Goal: Task Accomplishment & Management: Manage account settings

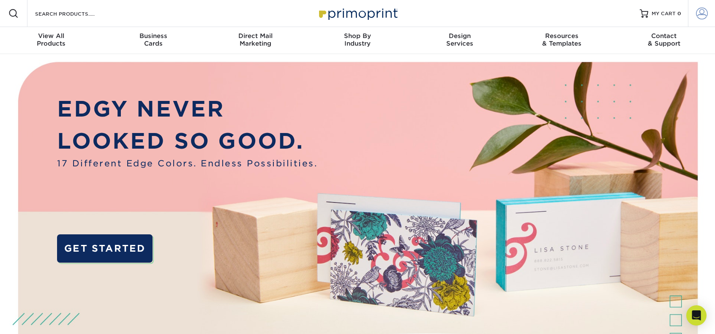
click at [713, 14] on link "Account" at bounding box center [701, 13] width 27 height 27
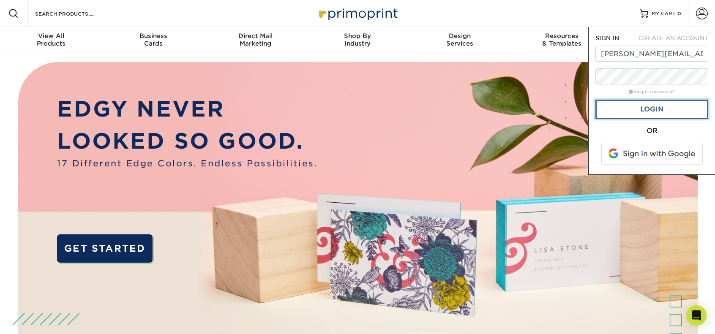
click at [661, 115] on link "Login" at bounding box center [652, 109] width 113 height 19
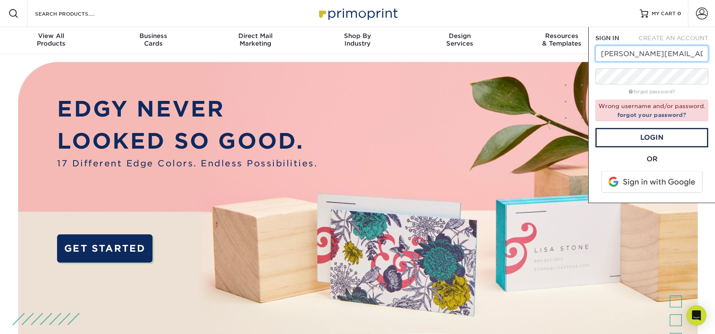
drag, startPoint x: 601, startPoint y: 54, endPoint x: 653, endPoint y: 53, distance: 52.4
click at [653, 53] on input "[PERSON_NAME][EMAIL_ADDRESS][PERSON_NAME][DOMAIN_NAME]" at bounding box center [652, 54] width 113 height 16
click at [647, 136] on link "Login" at bounding box center [652, 137] width 113 height 19
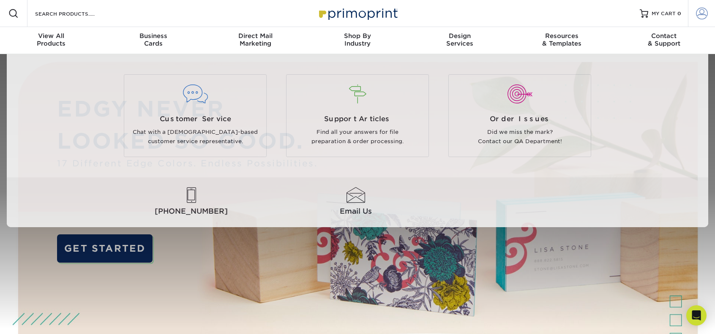
click at [701, 11] on span at bounding box center [702, 14] width 12 height 12
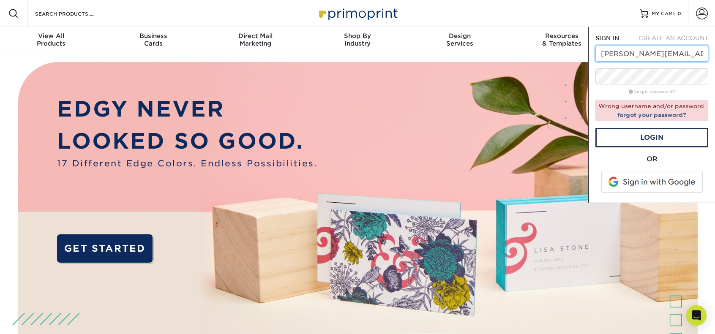
drag, startPoint x: 601, startPoint y: 56, endPoint x: 653, endPoint y: 53, distance: 52.1
click at [653, 53] on input "[PERSON_NAME][EMAIL_ADDRESS][PERSON_NAME][DOMAIN_NAME]" at bounding box center [652, 54] width 113 height 16
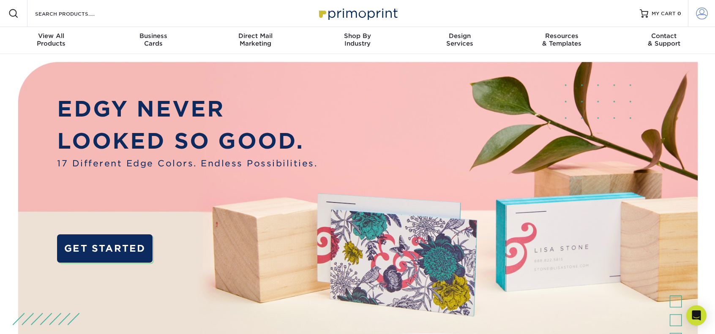
click at [706, 14] on span at bounding box center [702, 14] width 12 height 12
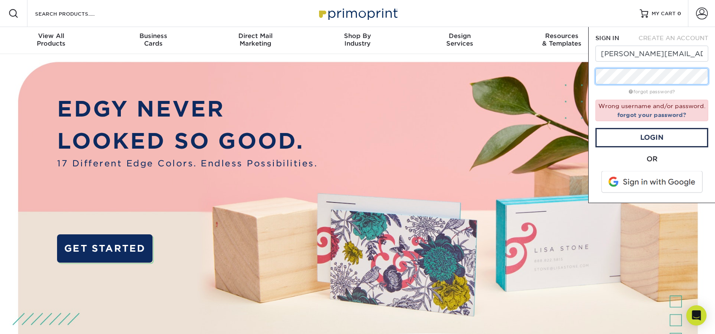
click at [591, 77] on div "SIGN IN CREATE AN ACCOUNT [PERSON_NAME][EMAIL_ADDRESS][PERSON_NAME][DOMAIN_NAME…" at bounding box center [651, 115] width 127 height 176
click at [666, 138] on link "Login" at bounding box center [652, 137] width 113 height 19
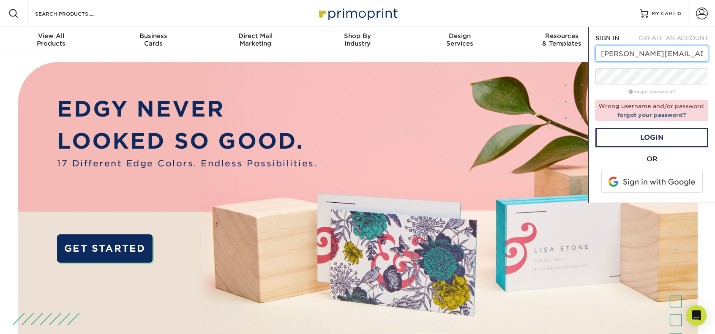
click at [663, 57] on input "[PERSON_NAME][EMAIL_ADDRESS][PERSON_NAME][DOMAIN_NAME]" at bounding box center [652, 54] width 113 height 16
drag, startPoint x: 601, startPoint y: 54, endPoint x: 704, endPoint y: 49, distance: 103.2
click at [704, 49] on input "[PERSON_NAME][EMAIL_ADDRESS][PERSON_NAME][DOMAIN_NAME]" at bounding box center [652, 54] width 113 height 16
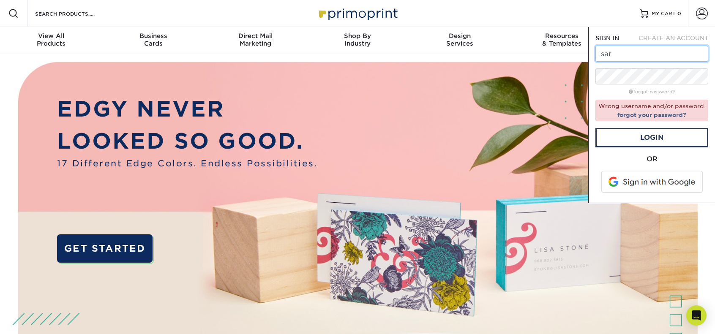
type input "[PERSON_NAME][EMAIL_ADDRESS][PERSON_NAME][DOMAIN_NAME]"
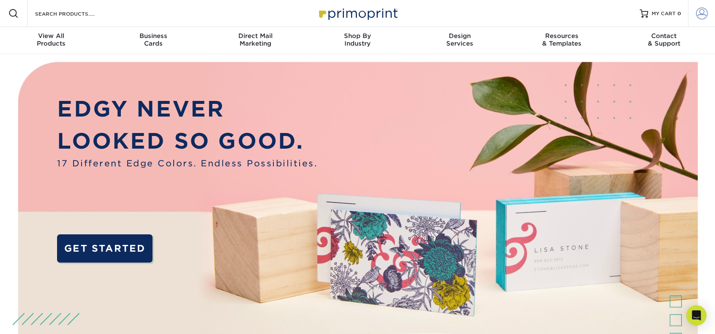
click at [699, 16] on span at bounding box center [702, 14] width 12 height 12
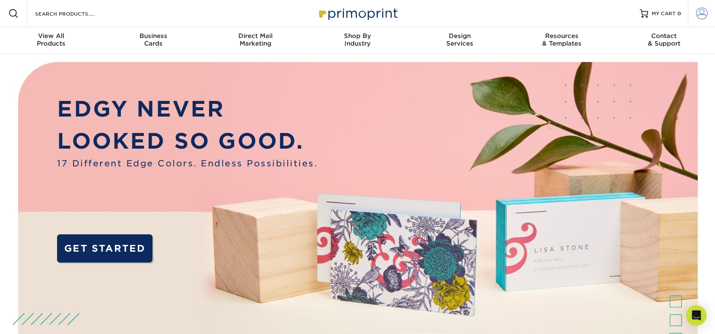
click at [705, 12] on span at bounding box center [702, 14] width 12 height 12
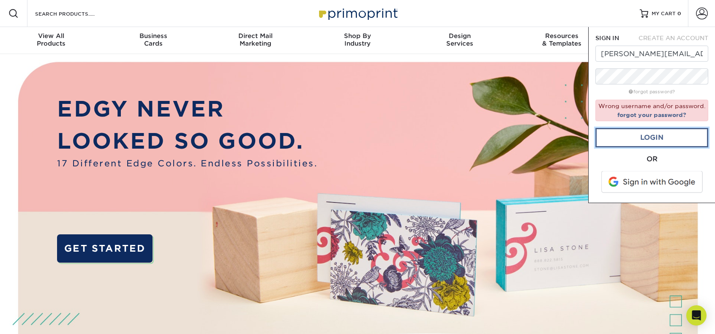
click at [647, 138] on link "Login" at bounding box center [652, 137] width 113 height 19
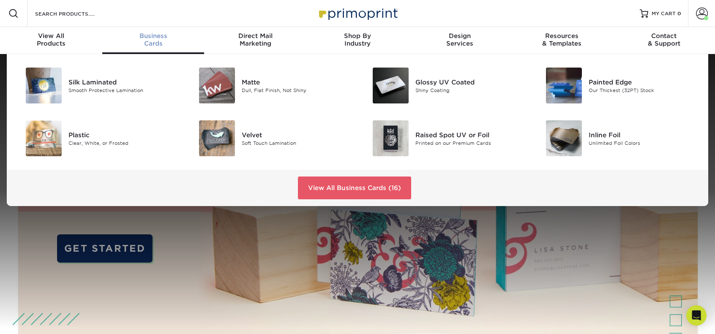
click at [152, 38] on span "Business" at bounding box center [153, 36] width 102 height 8
click at [85, 86] on div "Silk Laminated" at bounding box center [122, 81] width 109 height 9
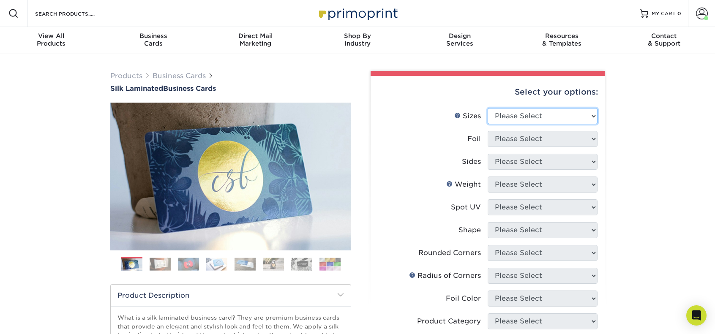
click at [593, 118] on select "Please Select 1.5" x 3.5" - Mini 1.75" x 3.5" - Mini 2" x 2" - Square 2" x 3" -…" at bounding box center [543, 116] width 110 height 16
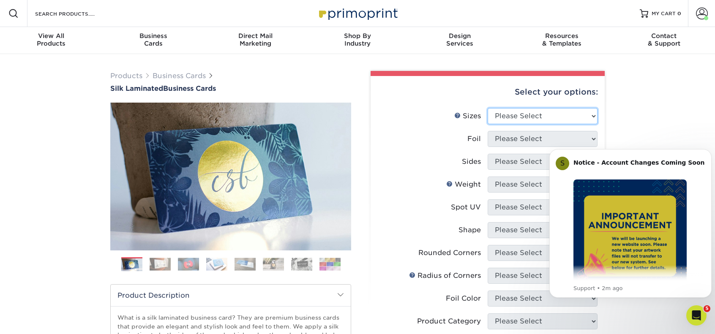
select select "2.00x3.50"
click at [488, 108] on select "Please Select 1.5" x 3.5" - Mini 1.75" x 3.5" - Mini 2" x 2" - Square 2" x 3" -…" at bounding box center [543, 116] width 110 height 16
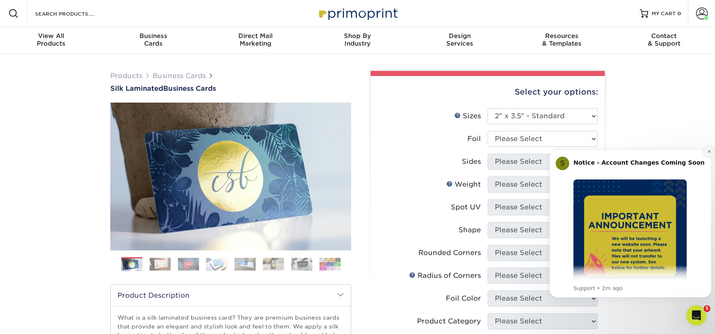
drag, startPoint x: 709, startPoint y: 150, endPoint x: 1256, endPoint y: 289, distance: 564.1
click at [709, 150] on icon "Dismiss notification" at bounding box center [709, 151] width 5 height 5
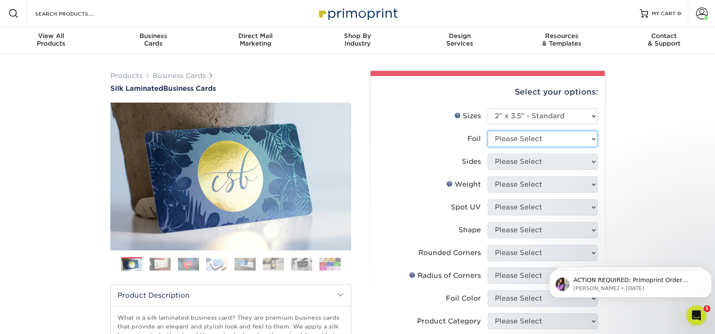
click at [590, 140] on select "Please Select Yes No" at bounding box center [543, 139] width 110 height 16
select select "0"
click at [488, 131] on select "Please Select Yes No" at bounding box center [543, 139] width 110 height 16
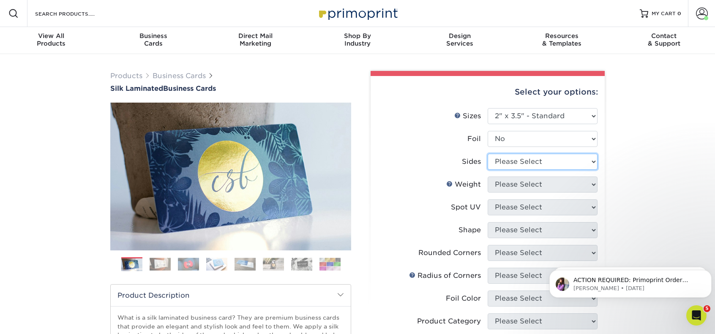
click at [588, 163] on select "Please Select Print Both Sides Print Front Only" at bounding box center [543, 162] width 110 height 16
select select "13abbda7-1d64-4f25-8bb2-c179b224825d"
click at [488, 154] on select "Please Select Print Both Sides Print Front Only" at bounding box center [543, 162] width 110 height 16
click at [591, 187] on select "Please Select 16PT" at bounding box center [543, 185] width 110 height 16
select select "16PT"
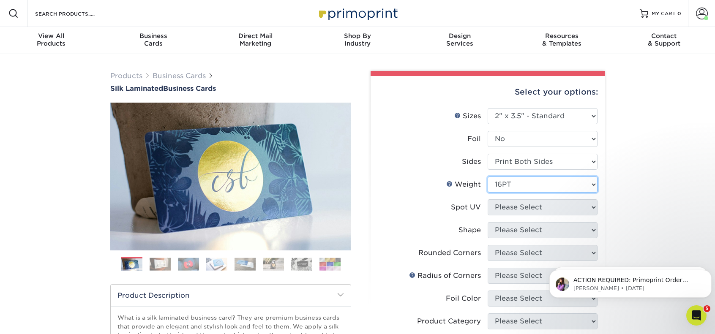
click at [488, 177] on select "Please Select 16PT" at bounding box center [543, 185] width 110 height 16
click at [582, 206] on select "Please Select No Spot UV Front and Back (Both Sides) Front Only Back Only" at bounding box center [543, 208] width 110 height 16
select select "3"
click at [488, 200] on select "Please Select No Spot UV Front and Back (Both Sides) Front Only Back Only" at bounding box center [543, 208] width 110 height 16
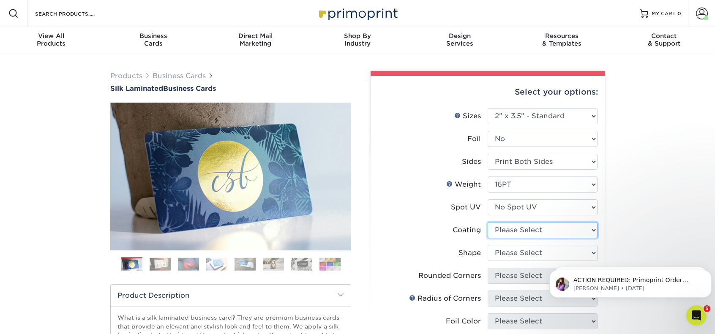
click at [586, 228] on select at bounding box center [543, 230] width 110 height 16
select select "3e7618de-abca-4bda-9f97-8b9129e913d8"
click at [488, 222] on select at bounding box center [543, 230] width 110 height 16
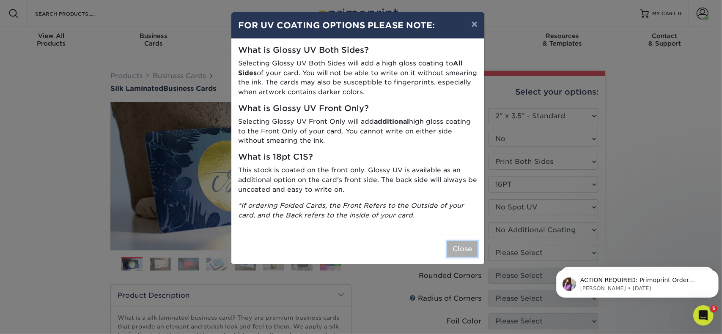
click at [455, 242] on button "Close" at bounding box center [462, 249] width 30 height 16
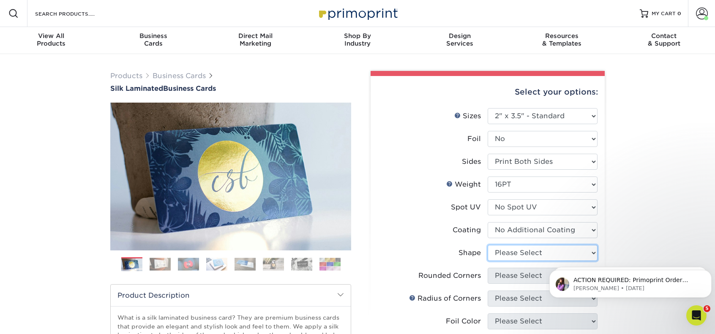
click at [580, 252] on select "Please Select Standard Oval" at bounding box center [543, 253] width 110 height 16
select select "standard"
click at [488, 245] on select "Please Select Standard Oval" at bounding box center [543, 253] width 110 height 16
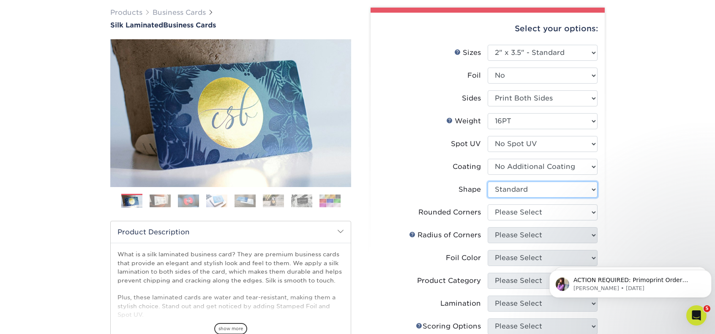
scroll to position [116, 0]
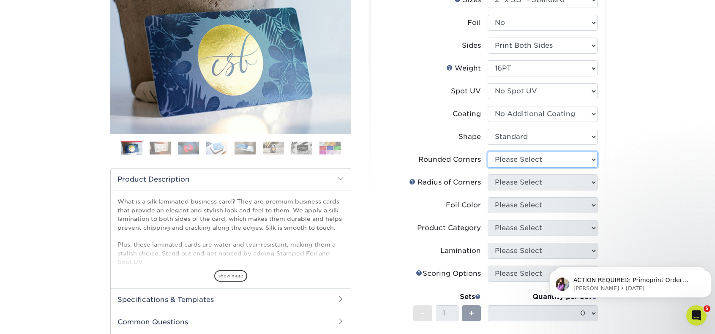
click at [551, 163] on select "Please Select Yes - Round 2 Corners Yes - Round 4 Corners No" at bounding box center [543, 160] width 110 height 16
select select "0"
click at [488, 152] on select "Please Select Yes - Round 2 Corners Yes - Round 4 Corners No" at bounding box center [543, 160] width 110 height 16
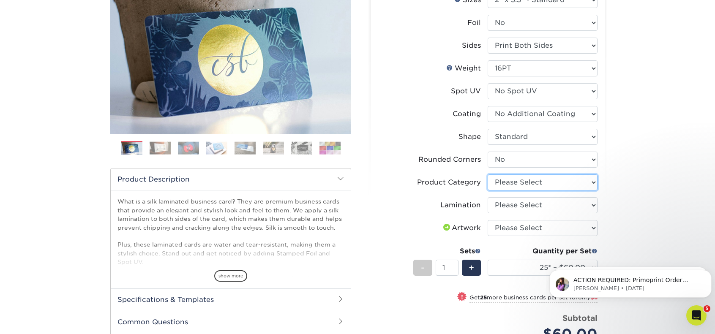
click at [556, 182] on select "Please Select Business Cards" at bounding box center [543, 183] width 110 height 16
select select "3b5148f1-0588-4f88-a218-97bcfdce65c1"
click at [488, 175] on select "Please Select Business Cards" at bounding box center [543, 183] width 110 height 16
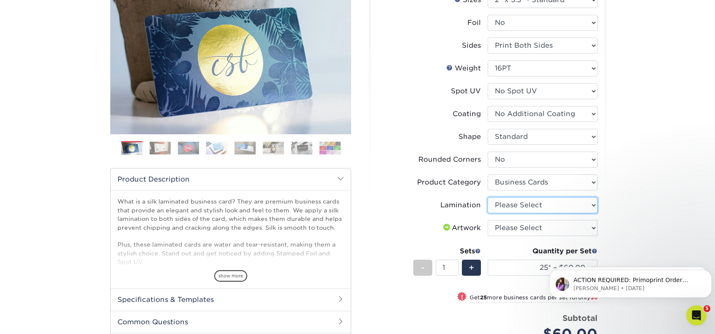
click at [558, 203] on select "Please Select Silk" at bounding box center [543, 205] width 110 height 16
select select "ccacb42f-45f7-42d3-bbd3-7c8421cf37f0"
click at [488, 197] on select "Please Select Silk" at bounding box center [543, 205] width 110 height 16
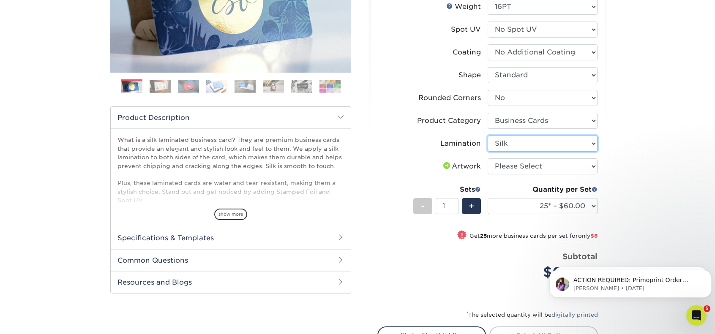
scroll to position [180, 0]
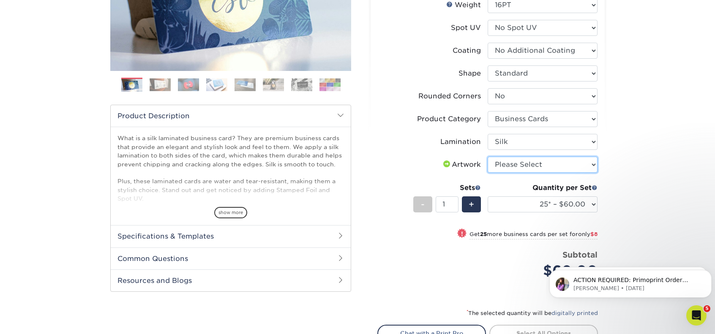
click at [552, 163] on select "Please Select I will upload files I need a design - $100" at bounding box center [543, 165] width 110 height 16
select select "upload"
click at [488, 157] on select "Please Select I will upload files I need a design - $100" at bounding box center [543, 165] width 110 height 16
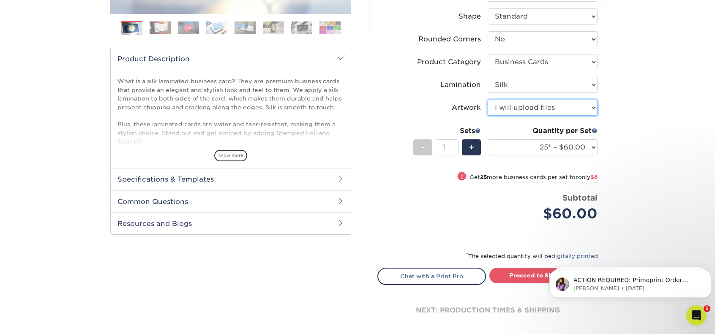
scroll to position [243, 0]
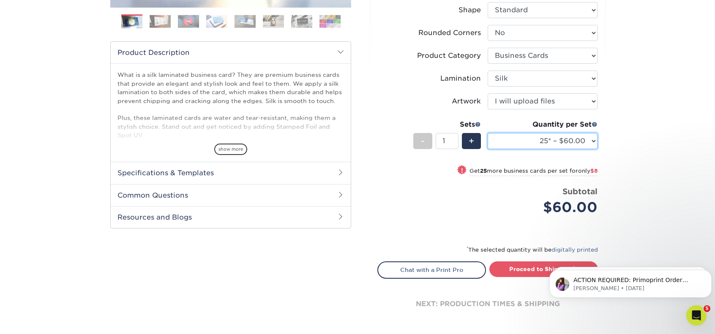
click at [593, 141] on select "25* – $60.00 50* – $68.00 75* – $76.00 100* – $84.00 250* – $92.00 500 – $96.00…" at bounding box center [543, 141] width 110 height 16
select select "500 – $96.00"
click at [488, 133] on select "25* – $60.00 50* – $68.00 75* – $76.00 100* – $84.00 250* – $92.00 500 – $96.00…" at bounding box center [543, 141] width 110 height 16
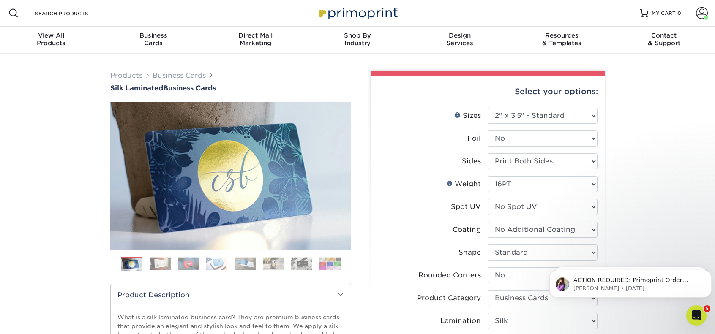
scroll to position [0, 0]
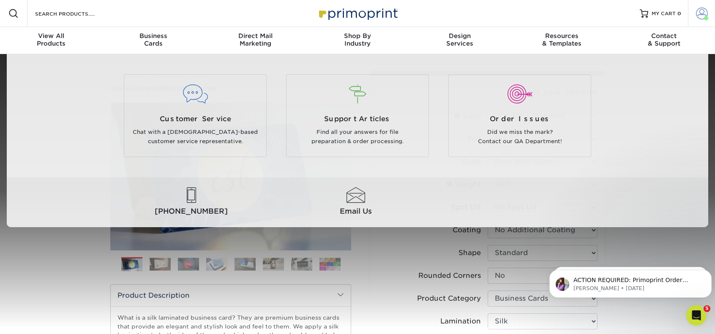
click at [704, 15] on span at bounding box center [702, 14] width 12 height 12
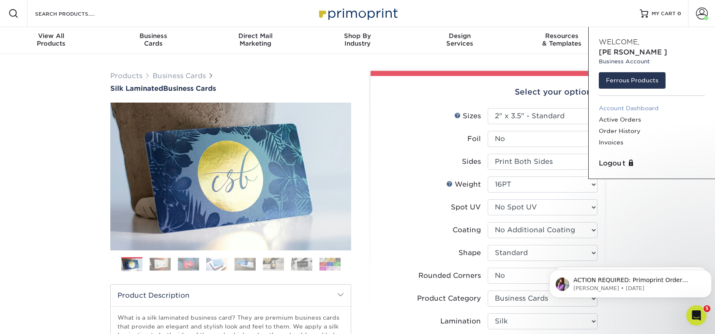
click at [629, 103] on link "Account Dashboard" at bounding box center [652, 108] width 106 height 11
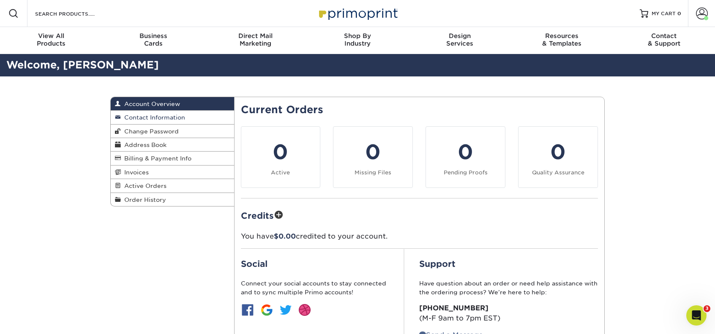
click at [157, 116] on span "Contact Information" at bounding box center [153, 117] width 64 height 7
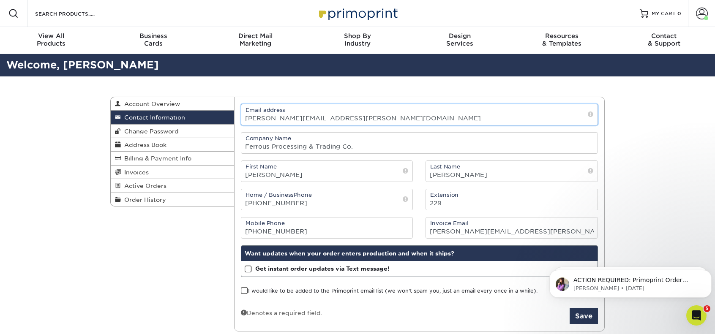
click at [368, 120] on input "Sarah.hoogterp@fptscrap.com" at bounding box center [419, 114] width 357 height 21
drag, startPoint x: 368, startPoint y: 120, endPoint x: 215, endPoint y: 105, distance: 154.1
click at [215, 97] on div "Contact Information Account Overview Contact Information Change Password Addres…" at bounding box center [357, 97] width 495 height 0
type input "[PERSON_NAME][EMAIL_ADDRESS][PERSON_NAME][DOMAIN_NAME]"
click at [258, 176] on input "Sarah" at bounding box center [327, 171] width 172 height 21
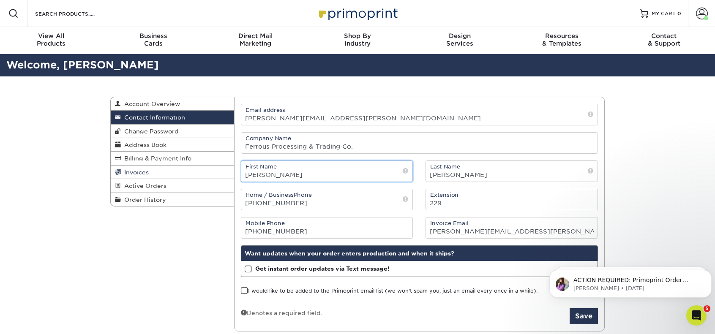
drag, startPoint x: 270, startPoint y: 176, endPoint x: 216, endPoint y: 175, distance: 53.7
click at [216, 97] on div "Contact Information Account Overview Contact Information Change Password Addres…" at bounding box center [357, 97] width 495 height 0
type input "Wendy"
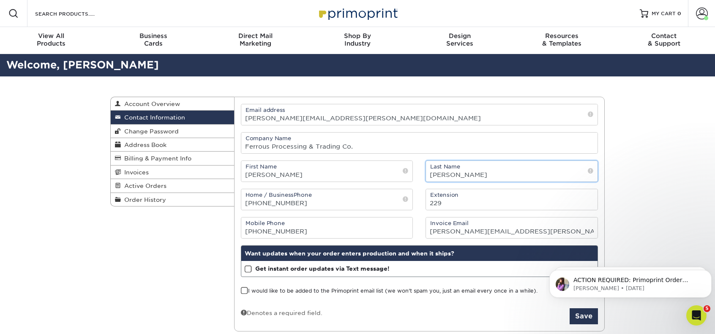
click at [484, 176] on input "Hoogterp" at bounding box center [512, 171] width 172 height 21
drag, startPoint x: 471, startPoint y: 175, endPoint x: 416, endPoint y: 178, distance: 55.4
click at [416, 178] on div "First Name Wendy Last Name Hoogterp" at bounding box center [420, 172] width 370 height 22
type input "Grierson"
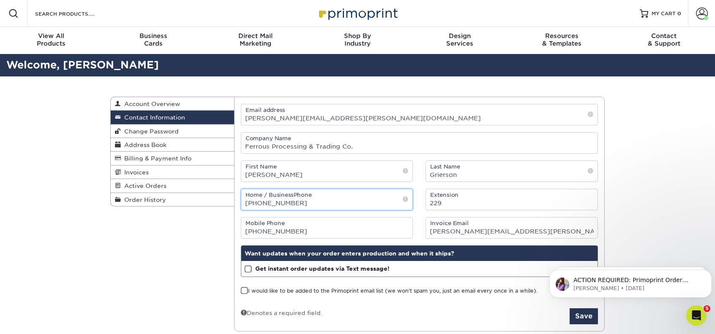
click at [309, 200] on input "(248) 820-6709" at bounding box center [327, 199] width 172 height 21
drag, startPoint x: 304, startPoint y: 200, endPoint x: 201, endPoint y: 196, distance: 103.6
click at [201, 97] on div "Contact Information Account Overview Contact Information Change Password Addres…" at bounding box center [357, 97] width 495 height 0
type input "3138411800"
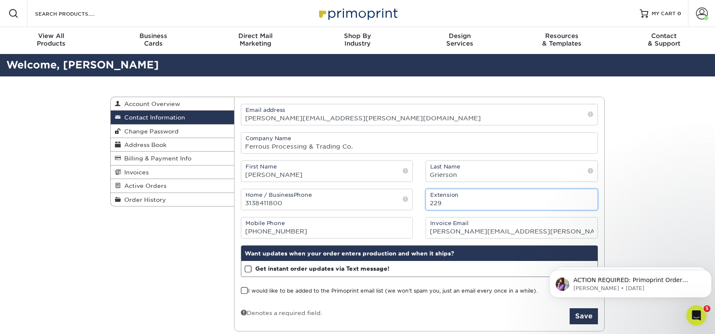
click at [452, 202] on input "229" at bounding box center [512, 199] width 172 height 21
drag, startPoint x: 452, startPoint y: 202, endPoint x: 402, endPoint y: 204, distance: 49.9
click at [402, 204] on div "Home / Business Phone 3138411800 Extension 229" at bounding box center [420, 200] width 370 height 22
type input "3435"
click at [544, 226] on input "Sarah.hoogterp@fptscrap.com" at bounding box center [512, 228] width 172 height 21
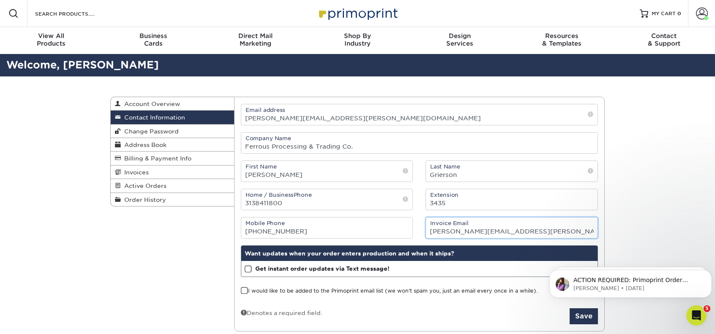
drag, startPoint x: 498, startPoint y: 229, endPoint x: 429, endPoint y: 231, distance: 68.5
click at [429, 231] on input "Sarah.hoogterp@fptscrap.com" at bounding box center [512, 228] width 172 height 21
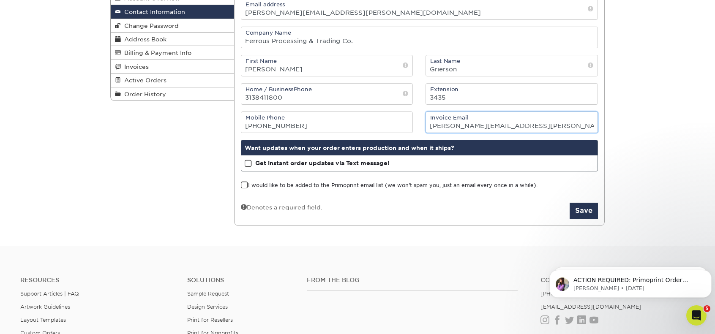
scroll to position [116, 0]
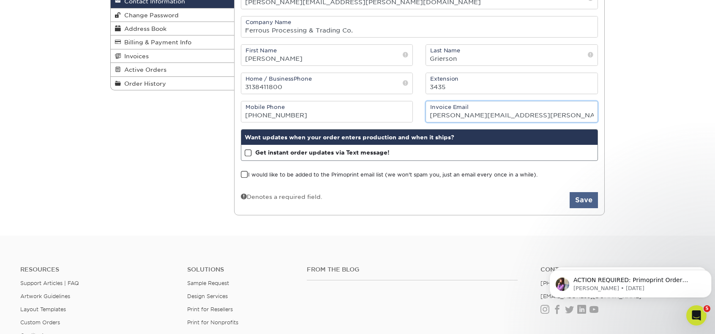
type input "[PERSON_NAME][EMAIL_ADDRESS][PERSON_NAME][DOMAIN_NAME]"
click at [582, 203] on button "Save" at bounding box center [584, 200] width 28 height 16
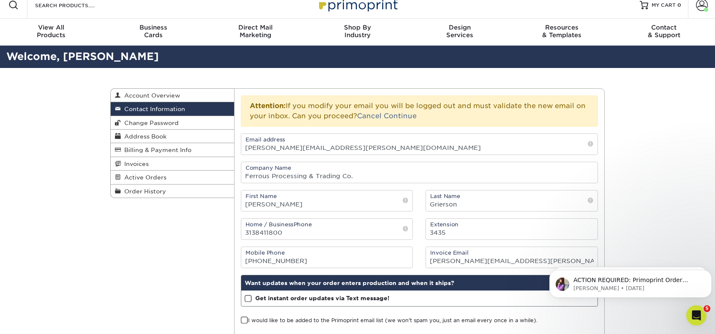
scroll to position [0, 0]
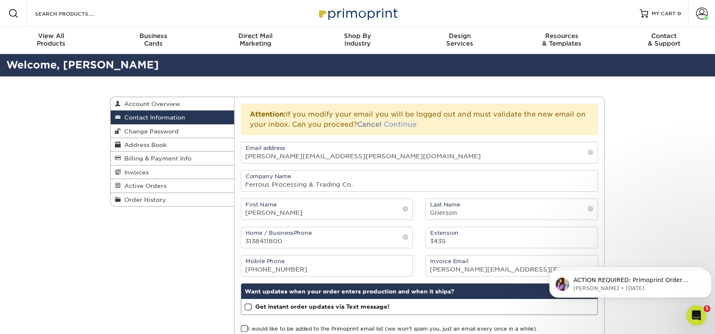
click at [408, 120] on link "Continue" at bounding box center [400, 124] width 33 height 8
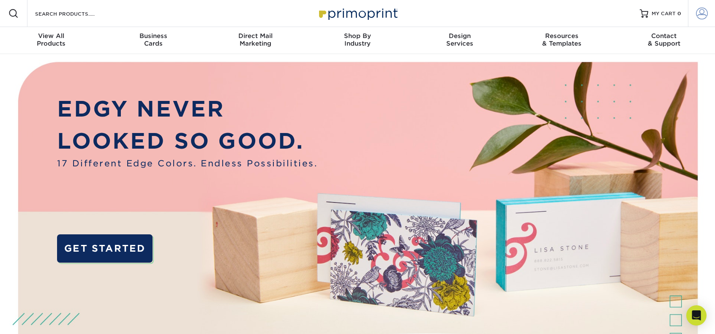
click at [701, 13] on span at bounding box center [702, 14] width 12 height 12
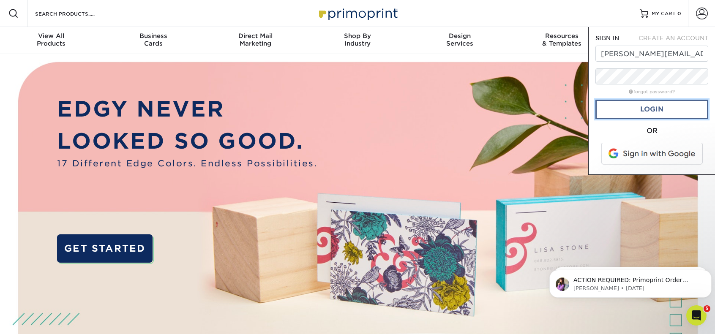
click at [675, 114] on link "Login" at bounding box center [652, 109] width 113 height 19
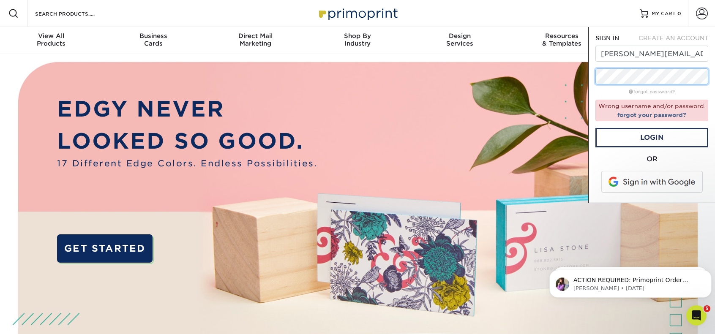
click at [593, 79] on div "SIGN IN CREATE AN ACCOUNT [PERSON_NAME][EMAIL_ADDRESS][PERSON_NAME][DOMAIN_NAME…" at bounding box center [651, 115] width 127 height 176
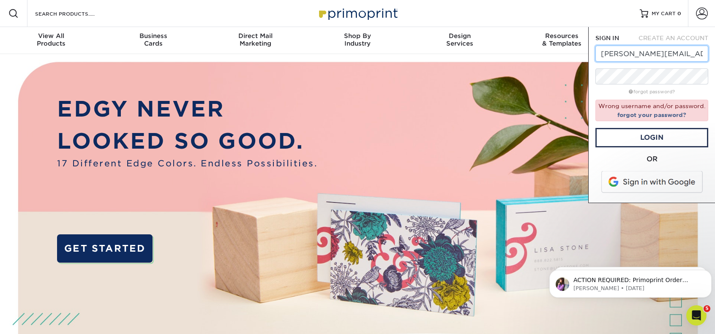
click at [601, 56] on input "[PERSON_NAME][EMAIL_ADDRESS][PERSON_NAME][DOMAIN_NAME]" at bounding box center [652, 54] width 113 height 16
drag, startPoint x: 601, startPoint y: 54, endPoint x: 721, endPoint y: 46, distance: 120.3
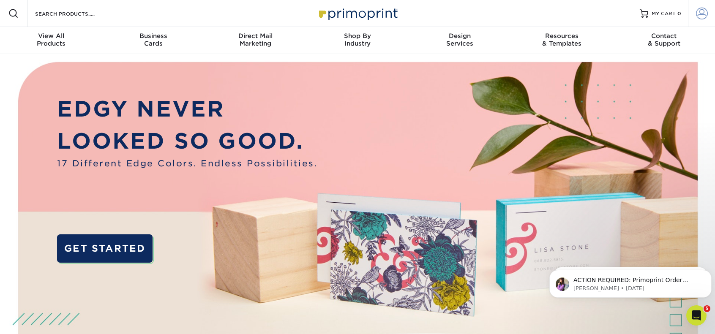
click at [704, 19] on span at bounding box center [702, 14] width 12 height 12
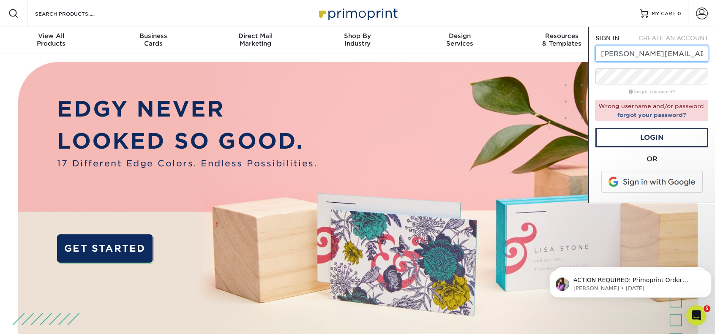
scroll to position [0, 5]
click at [640, 131] on link "Login" at bounding box center [652, 137] width 113 height 19
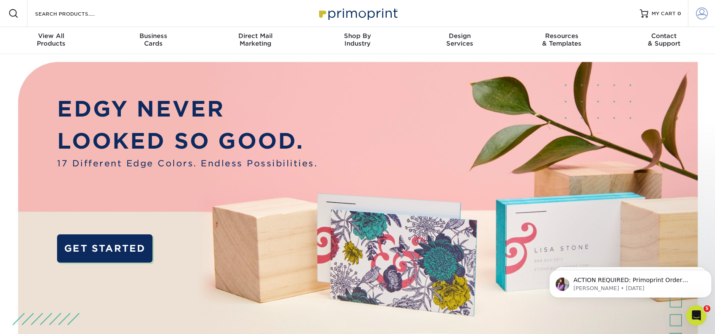
click at [704, 11] on span at bounding box center [702, 14] width 12 height 12
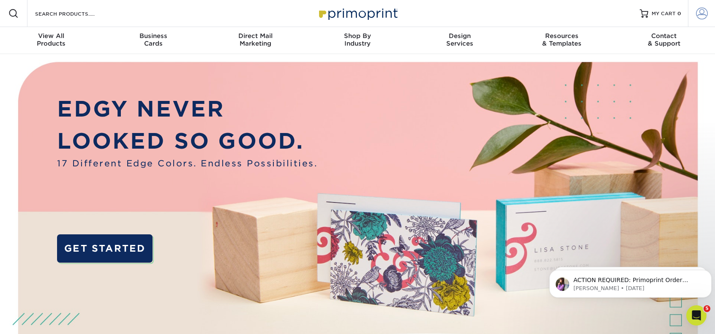
click at [702, 14] on span at bounding box center [702, 14] width 12 height 12
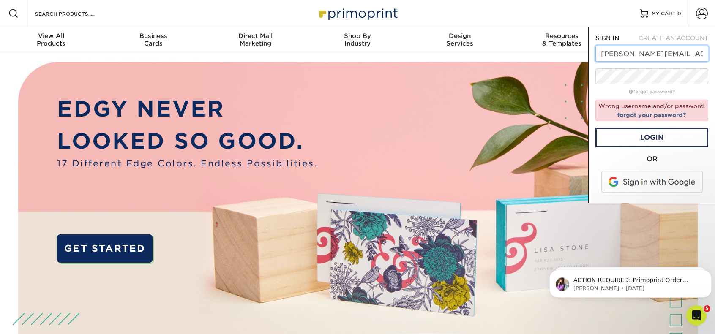
drag, startPoint x: 601, startPoint y: 53, endPoint x: 653, endPoint y: 53, distance: 51.6
click at [653, 53] on input "sarah.hoogterp@fptscrap.com" at bounding box center [652, 54] width 113 height 16
type input "[PERSON_NAME][EMAIL_ADDRESS][PERSON_NAME][DOMAIN_NAME]"
click at [649, 137] on link "Login" at bounding box center [652, 137] width 113 height 19
click at [649, 114] on link "forgot your password?" at bounding box center [652, 115] width 69 height 7
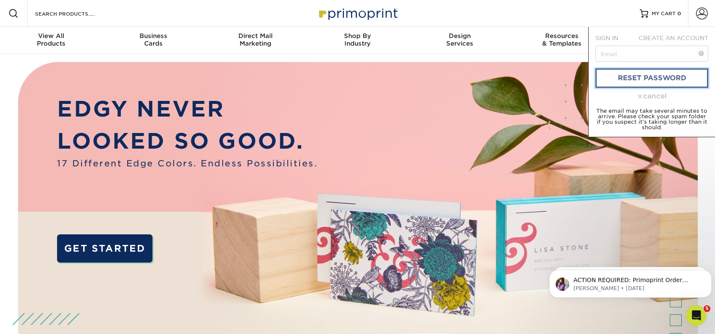
click at [631, 76] on link "reset password" at bounding box center [652, 77] width 113 height 19
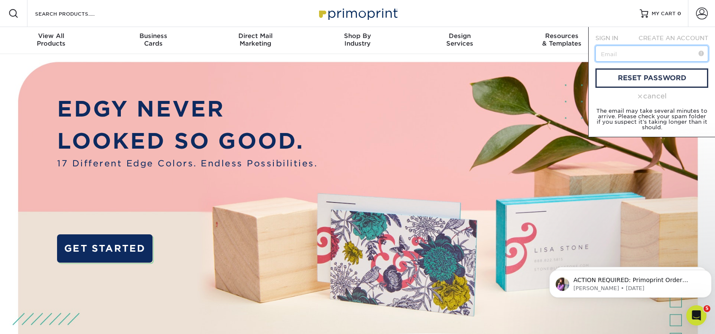
click at [639, 57] on input "text" at bounding box center [652, 54] width 113 height 16
type input "[PERSON_NAME][EMAIL_ADDRESS][PERSON_NAME][DOMAIN_NAME]"
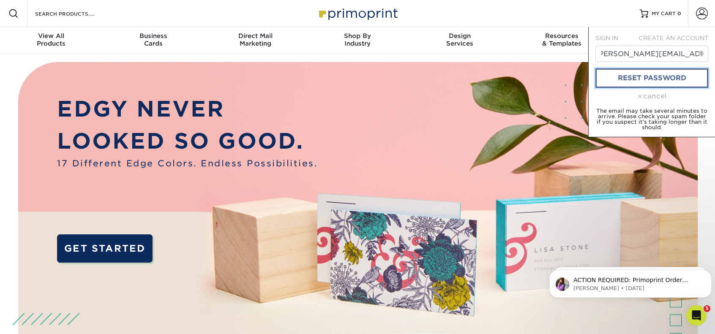
click at [651, 73] on link "reset password" at bounding box center [652, 77] width 113 height 19
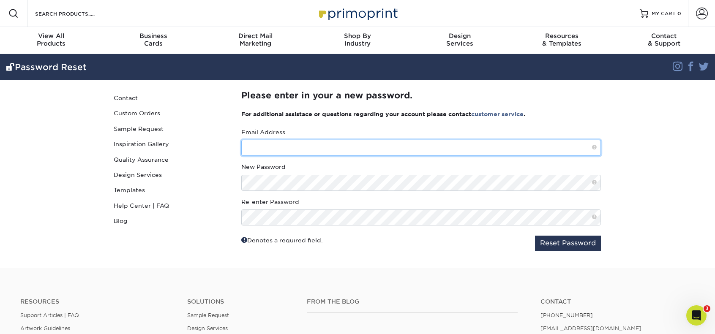
click at [314, 146] on input "text" at bounding box center [421, 148] width 360 height 16
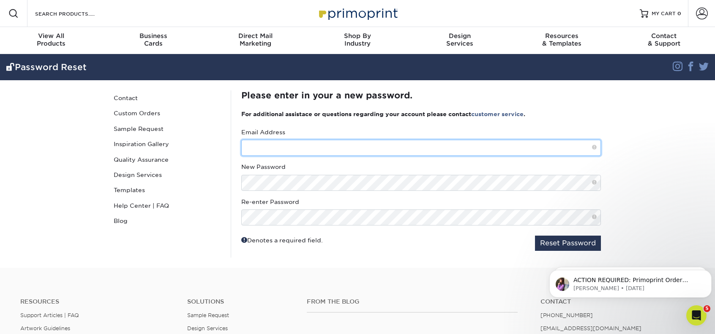
type input "[PERSON_NAME][EMAIL_ADDRESS][PERSON_NAME][DOMAIN_NAME]"
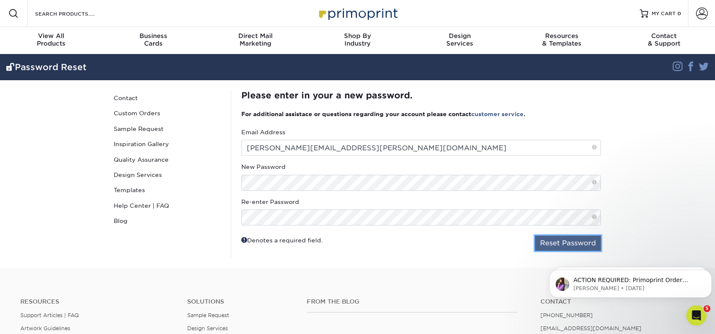
click at [564, 245] on button "Reset Password" at bounding box center [568, 243] width 66 height 15
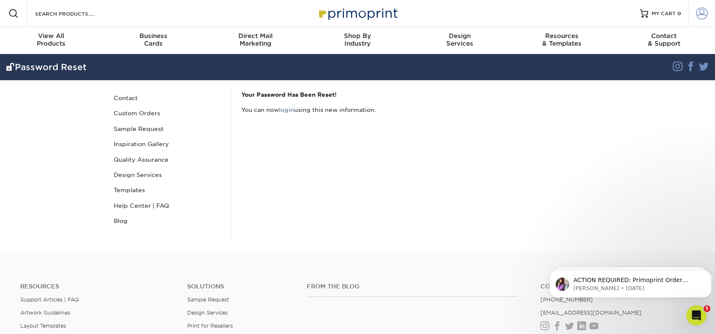
click at [700, 16] on span at bounding box center [702, 14] width 12 height 12
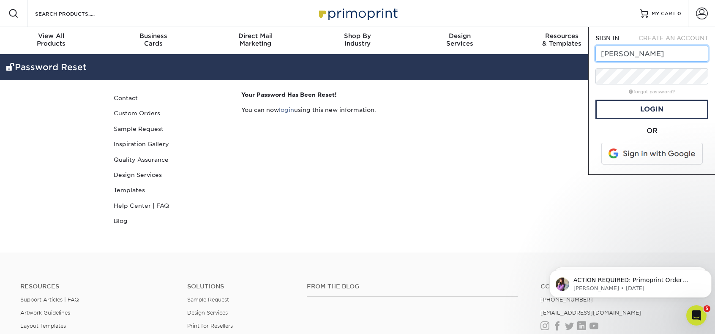
click at [634, 52] on input "[PERSON_NAME]" at bounding box center [652, 54] width 113 height 16
type input "[PERSON_NAME][EMAIL_ADDRESS][PERSON_NAME][DOMAIN_NAME]"
